Goal: Transaction & Acquisition: Purchase product/service

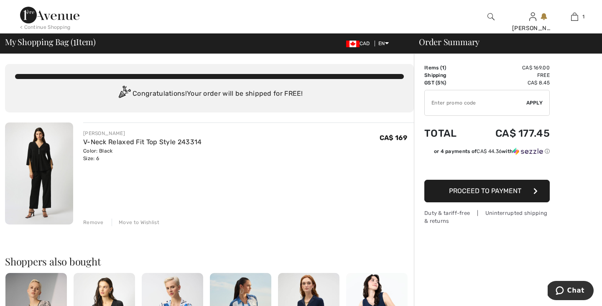
click at [41, 164] on img at bounding box center [39, 173] width 68 height 102
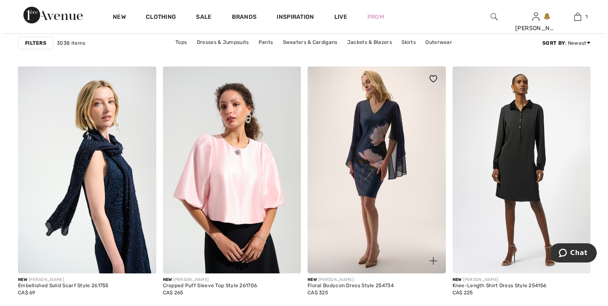
scroll to position [509, 0]
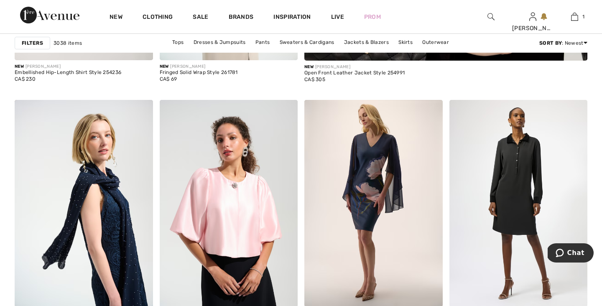
click at [37, 43] on strong "Filters" at bounding box center [32, 43] width 21 height 8
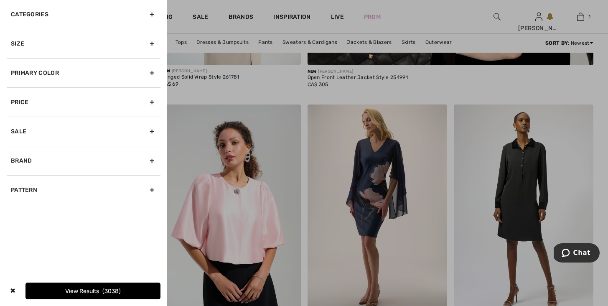
click at [153, 10] on div "Categories" at bounding box center [84, 14] width 154 height 29
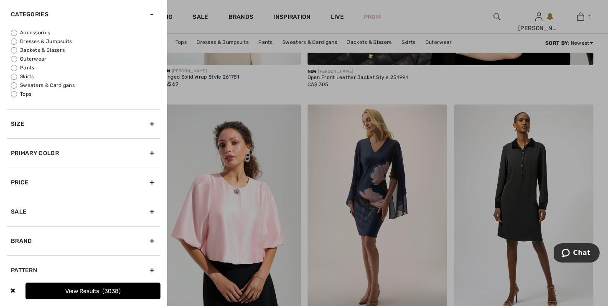
click at [13, 92] on input "Tops" at bounding box center [14, 94] width 6 height 6
radio input "true"
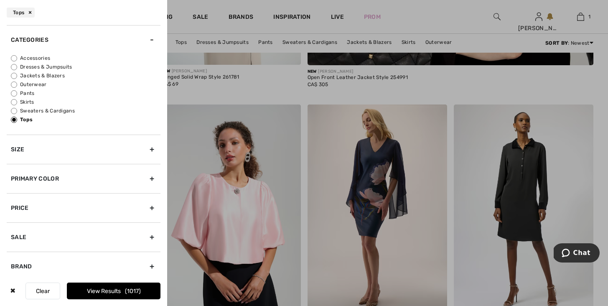
click at [145, 147] on div "Size" at bounding box center [84, 149] width 154 height 29
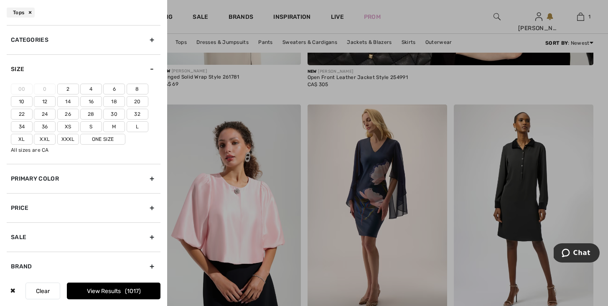
click at [114, 87] on label "6" at bounding box center [114, 89] width 22 height 11
click at [0, 0] on input"] "6" at bounding box center [0, 0] width 0 height 0
click at [147, 177] on div "Primary Color" at bounding box center [84, 178] width 154 height 29
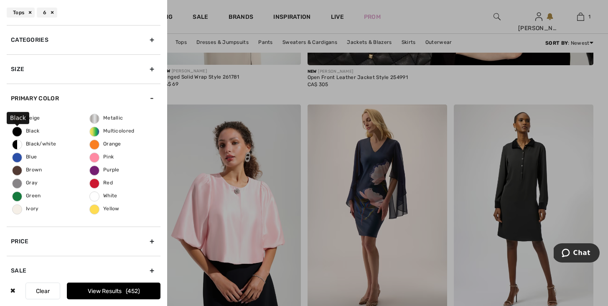
click at [18, 131] on span "Black" at bounding box center [26, 131] width 27 height 6
click at [0, 0] on input "Black" at bounding box center [0, 0] width 0 height 0
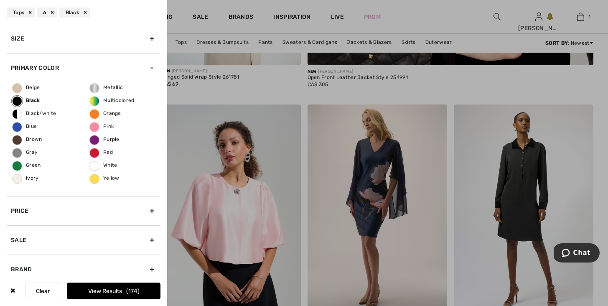
scroll to position [68, 0]
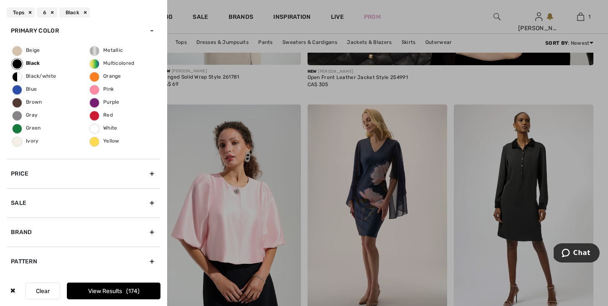
click at [119, 290] on button "View Results 174" at bounding box center [114, 291] width 94 height 17
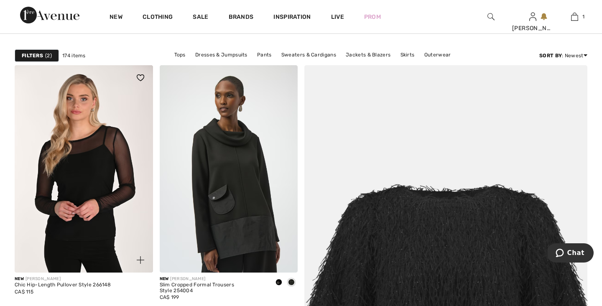
scroll to position [62, 0]
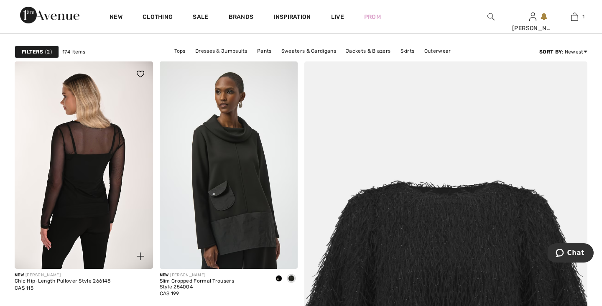
click at [99, 219] on img at bounding box center [84, 164] width 138 height 207
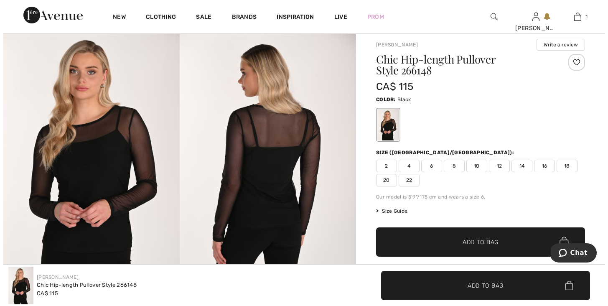
scroll to position [23, 0]
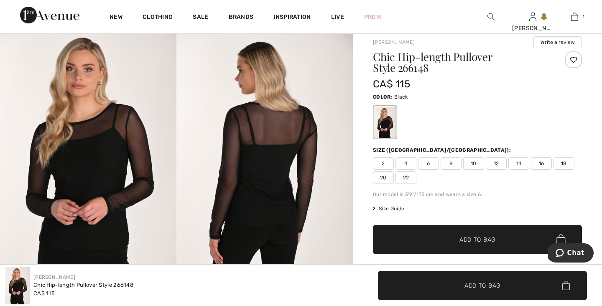
click at [389, 126] on div at bounding box center [385, 122] width 22 height 31
click at [291, 180] on img at bounding box center [264, 158] width 176 height 264
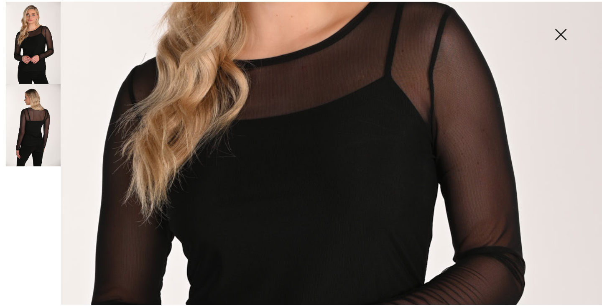
scroll to position [249, 0]
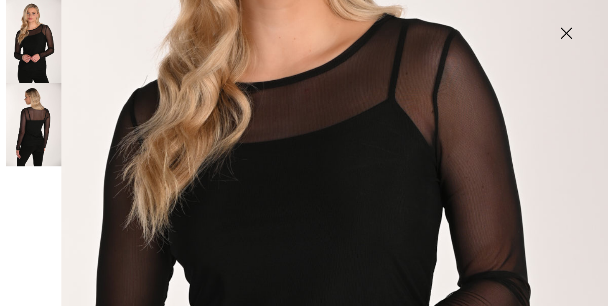
click at [568, 31] on img at bounding box center [566, 34] width 42 height 43
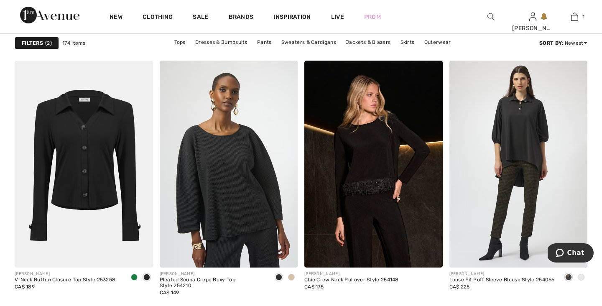
scroll to position [1644, 0]
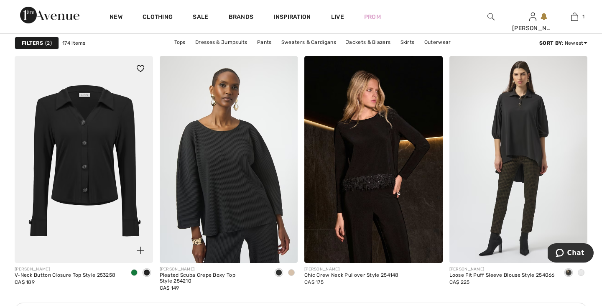
click at [102, 130] on img at bounding box center [84, 159] width 138 height 207
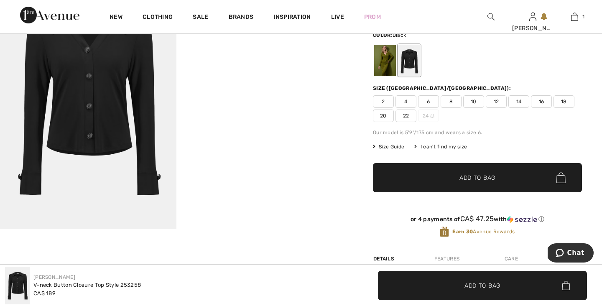
scroll to position [80, 0]
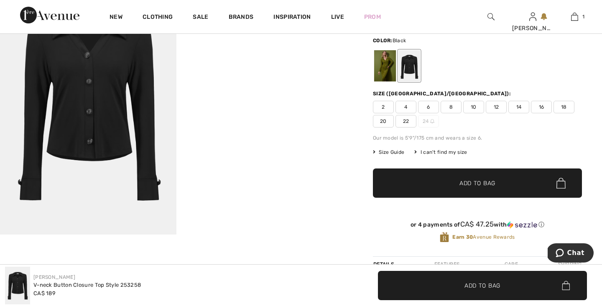
click at [428, 106] on span "6" at bounding box center [428, 107] width 21 height 13
click at [483, 182] on span "Add to Bag" at bounding box center [477, 183] width 36 height 9
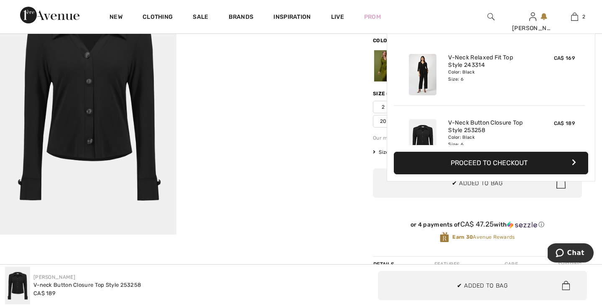
scroll to position [26, 0]
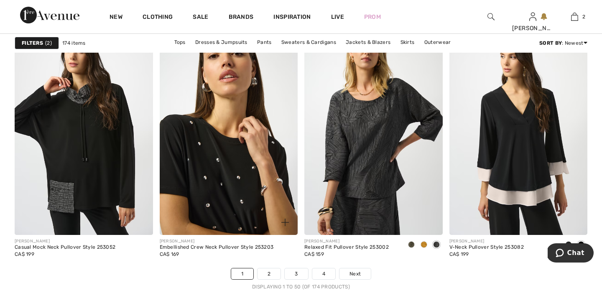
scroll to position [3612, 0]
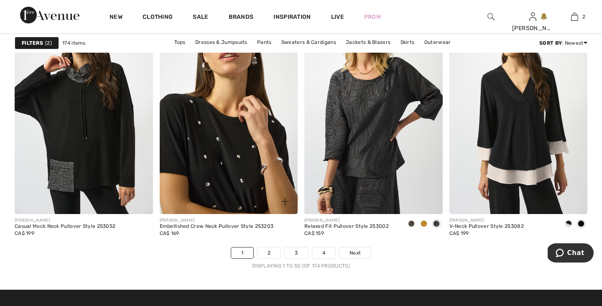
click at [220, 145] on img at bounding box center [229, 110] width 138 height 207
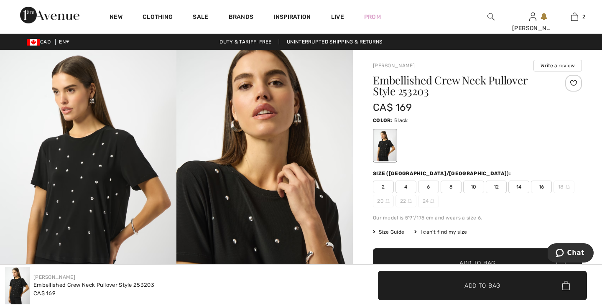
click at [117, 184] on img at bounding box center [88, 182] width 176 height 265
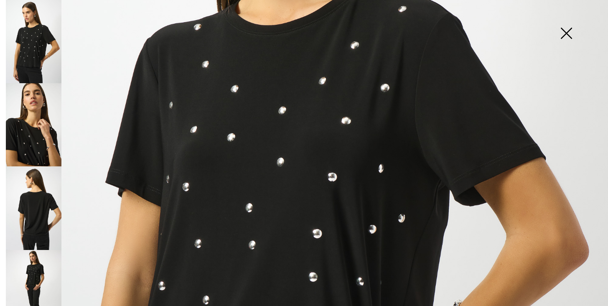
scroll to position [20, 0]
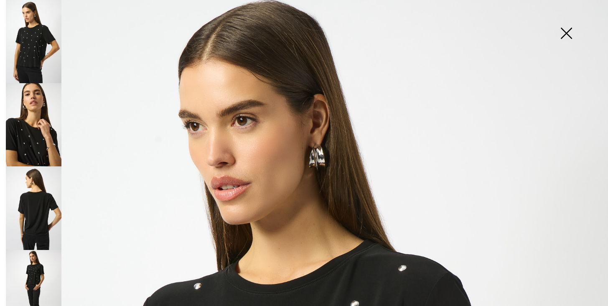
click at [45, 207] on img at bounding box center [34, 207] width 56 height 83
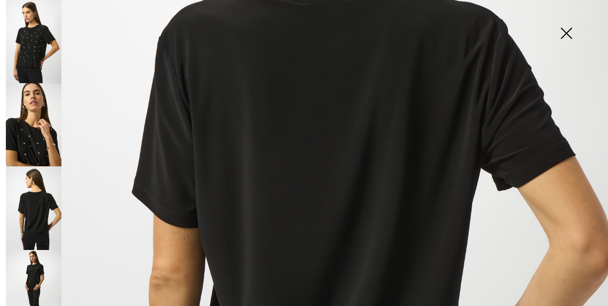
scroll to position [291, 0]
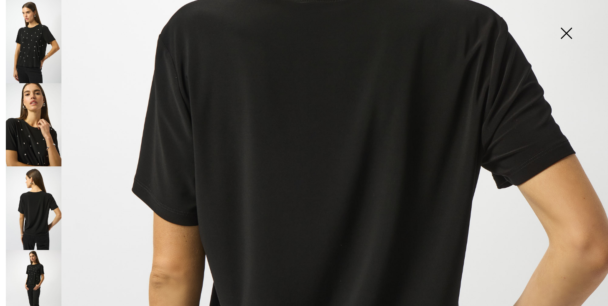
click at [38, 262] on img at bounding box center [34, 291] width 56 height 83
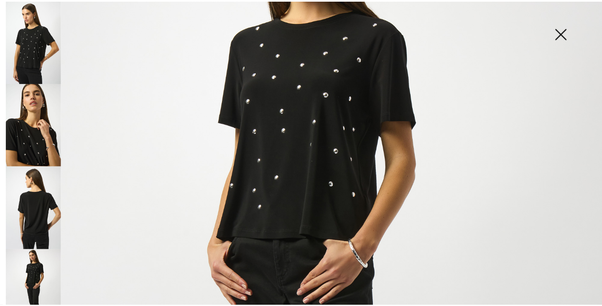
scroll to position [135, 0]
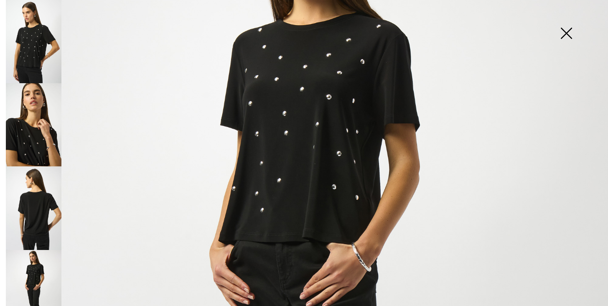
click at [565, 32] on img at bounding box center [566, 34] width 42 height 43
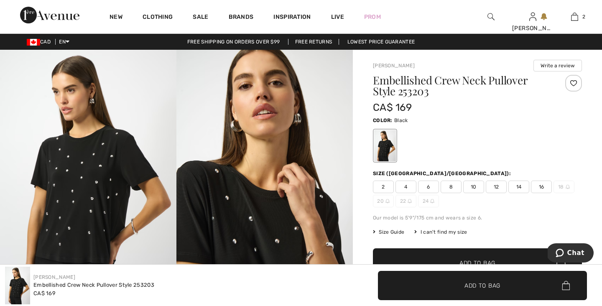
click at [429, 183] on span "6" at bounding box center [428, 187] width 21 height 13
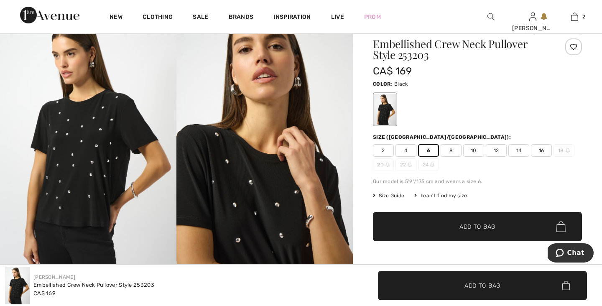
scroll to position [37, 0]
click at [482, 228] on span "Add to Bag" at bounding box center [477, 226] width 36 height 9
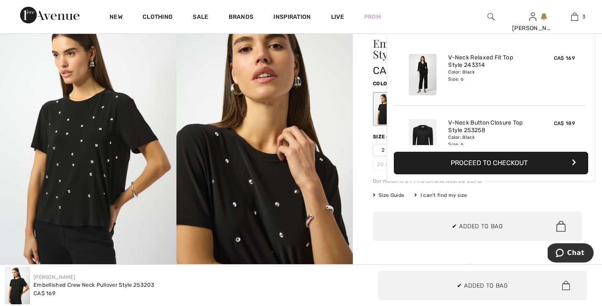
scroll to position [91, 0]
